Goal: Transaction & Acquisition: Purchase product/service

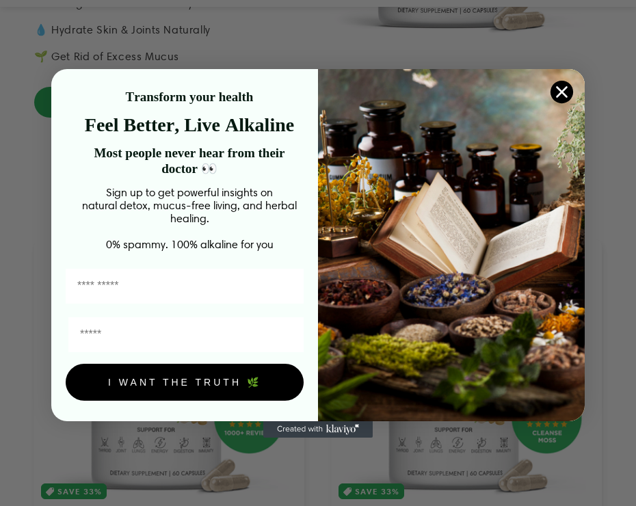
scroll to position [547, 0]
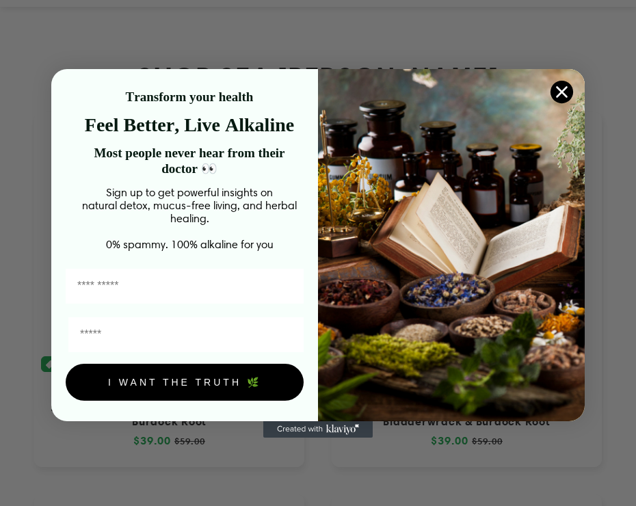
click at [563, 92] on icon "Close dialog" at bounding box center [563, 92] width 10 height 10
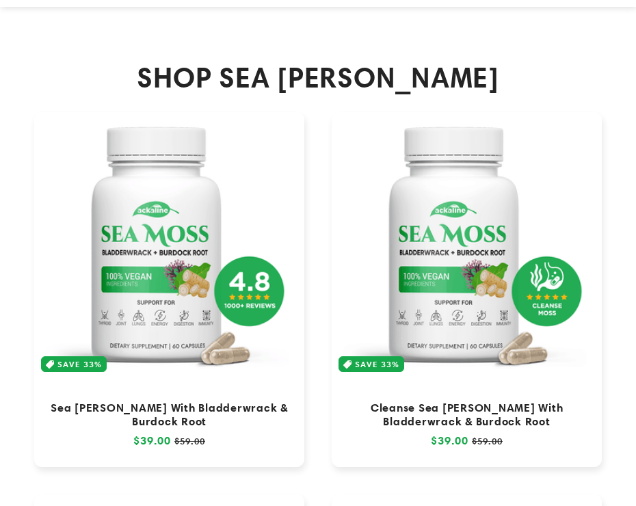
click at [214, 401] on link "Sea [PERSON_NAME] With Bladderwrack & Burdock Root" at bounding box center [169, 414] width 243 height 27
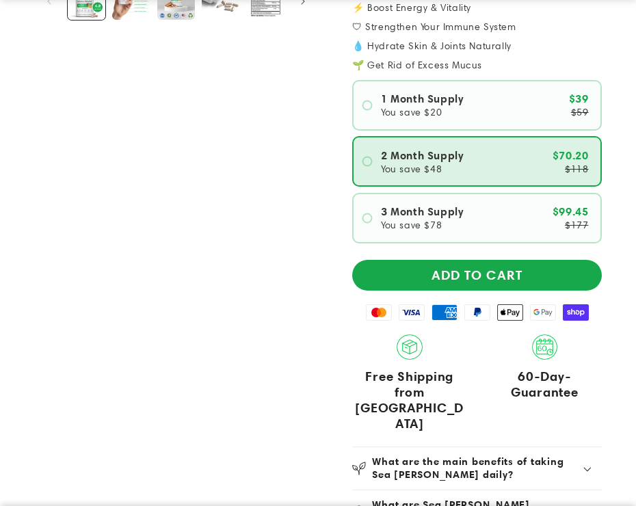
scroll to position [411, 0]
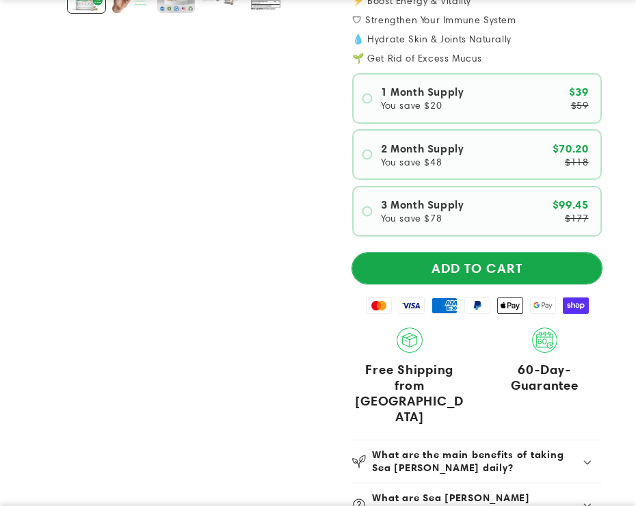
click at [529, 263] on button "ADD TO CART" at bounding box center [477, 268] width 250 height 31
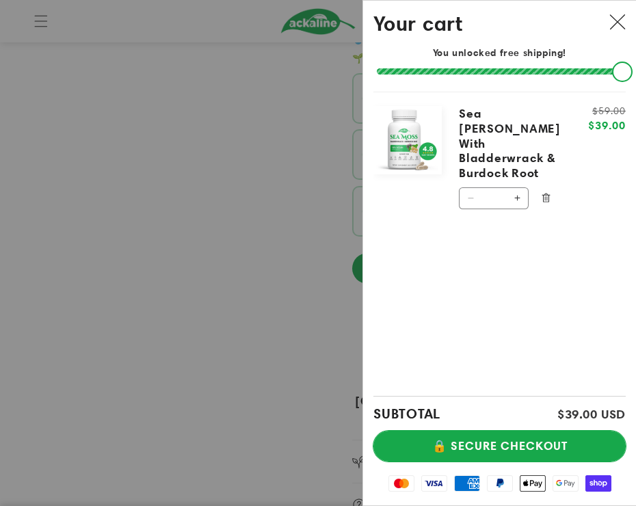
click at [549, 437] on button "🔒 SECURE CHECKOUT" at bounding box center [500, 446] width 253 height 31
